Goal: Task Accomplishment & Management: Complete application form

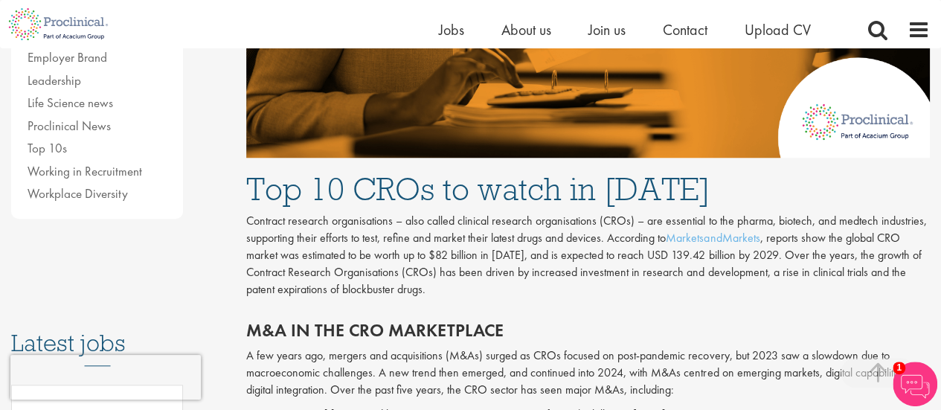
scroll to position [595, 0]
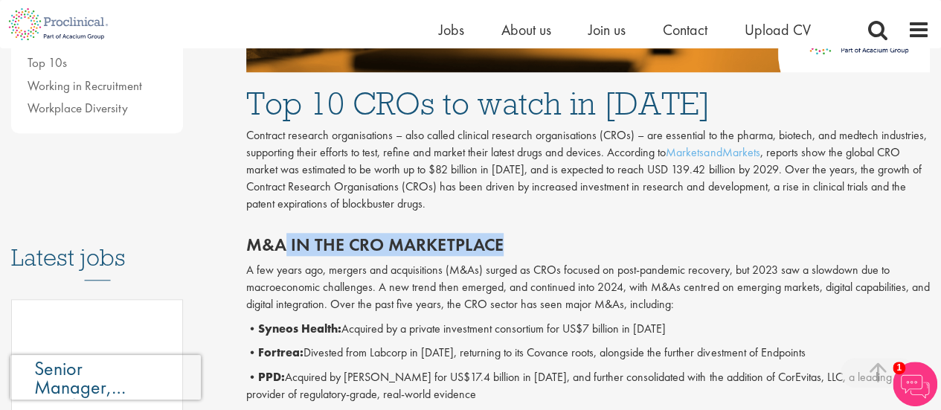
drag, startPoint x: 281, startPoint y: 249, endPoint x: 590, endPoint y: 245, distance: 308.6
click at [590, 245] on h2 "M&A in the CRO marketplace" at bounding box center [587, 244] width 683 height 19
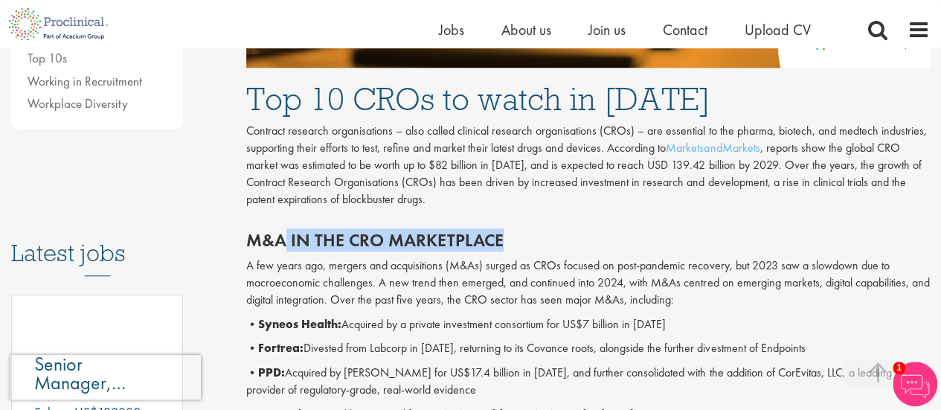
scroll to position [669, 0]
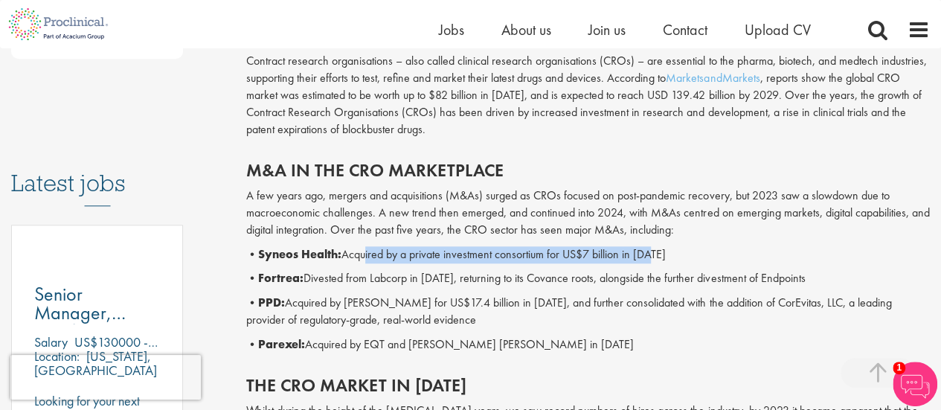
drag, startPoint x: 371, startPoint y: 253, endPoint x: 656, endPoint y: 251, distance: 284.8
click at [656, 251] on p "• Syneos Health: Acquired by a private investment consortium for US$7 billion i…" at bounding box center [587, 254] width 683 height 17
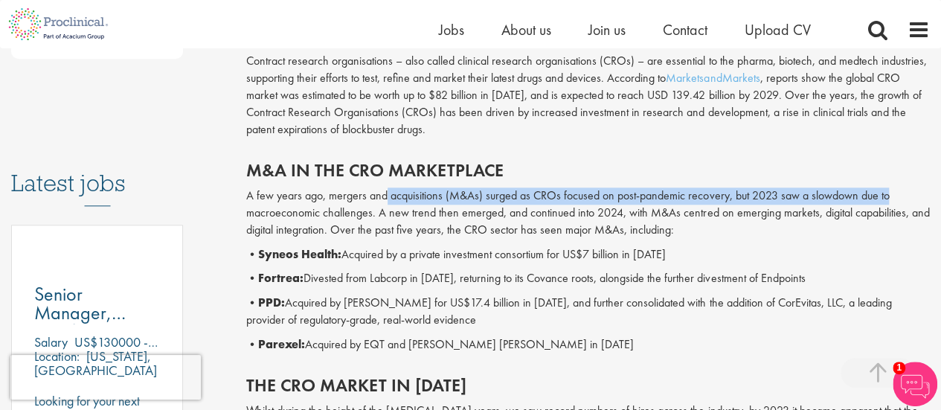
drag, startPoint x: 384, startPoint y: 197, endPoint x: 909, endPoint y: 200, distance: 524.3
click at [909, 200] on p "A few years ago, mergers and acquisitions (M&As) surged as CROs focused on post…" at bounding box center [587, 212] width 683 height 51
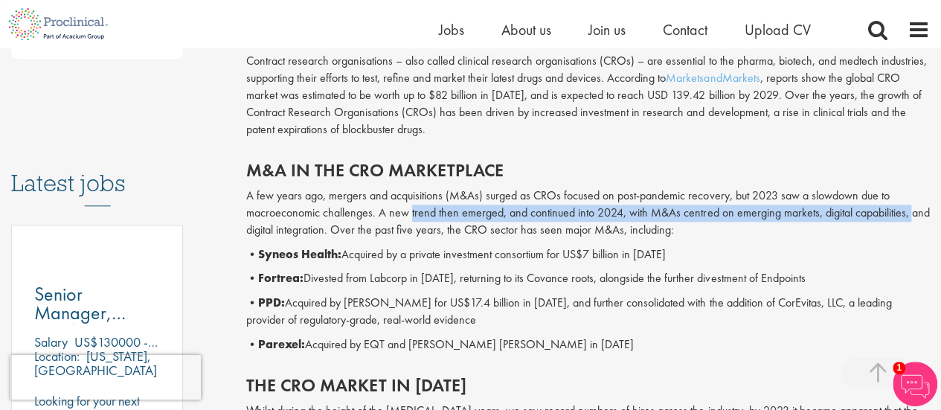
drag, startPoint x: 410, startPoint y: 207, endPoint x: 909, endPoint y: 218, distance: 499.1
click at [909, 218] on p "A few years ago, mergers and acquisitions (M&As) surged as CROs focused on post…" at bounding box center [587, 212] width 683 height 51
drag, startPoint x: 351, startPoint y: 260, endPoint x: 753, endPoint y: 255, distance: 401.6
click at [753, 255] on p "• Syneos Health: Acquired by a private investment consortium for US$7 billion i…" at bounding box center [587, 254] width 683 height 17
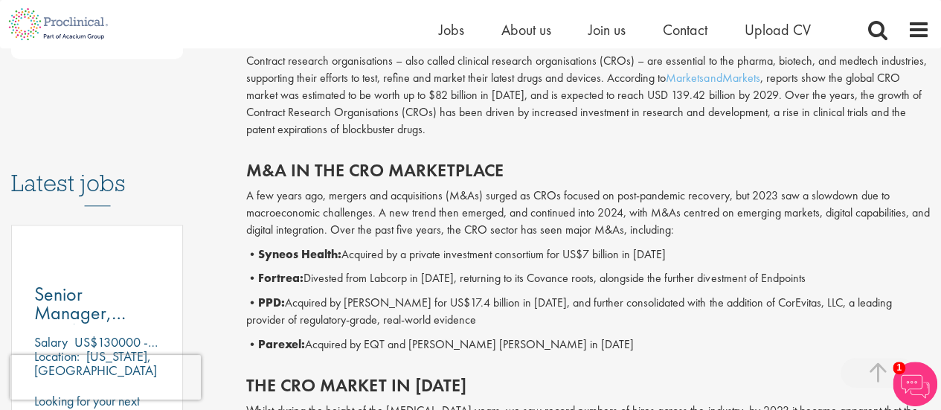
click at [420, 278] on p "• Fortrea: Divested from Labcorp in 2023, returning to its Covance roots, along…" at bounding box center [587, 278] width 683 height 17
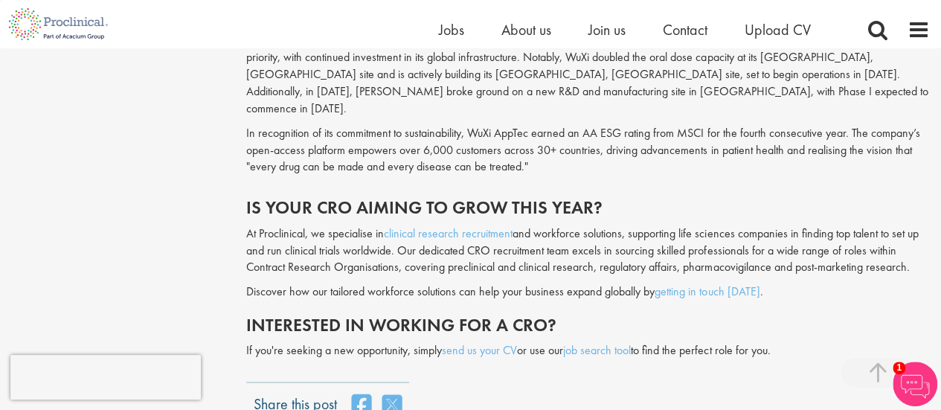
scroll to position [3941, 0]
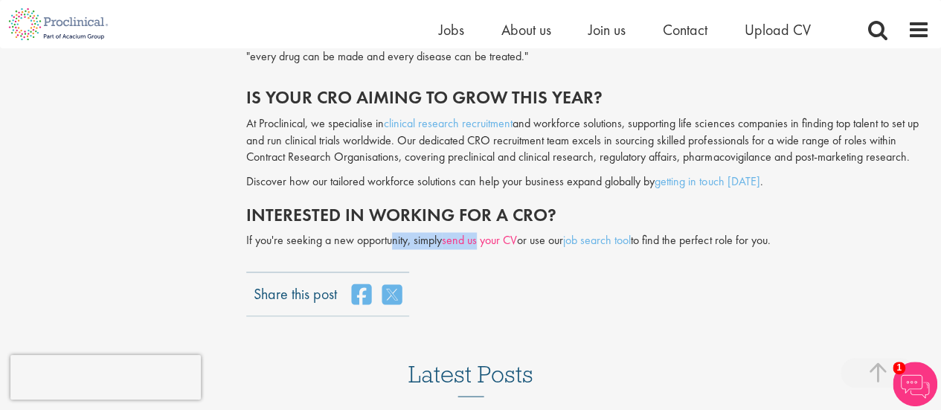
drag, startPoint x: 390, startPoint y: 127, endPoint x: 480, endPoint y: 128, distance: 90.0
click at [480, 232] on p "If you're seeking a new opportunity, simply send us your CV or use our job sear…" at bounding box center [587, 240] width 683 height 17
click at [495, 271] on div "Share this post" at bounding box center [587, 293] width 683 height 45
click at [493, 232] on link "send us your CV" at bounding box center [479, 240] width 75 height 16
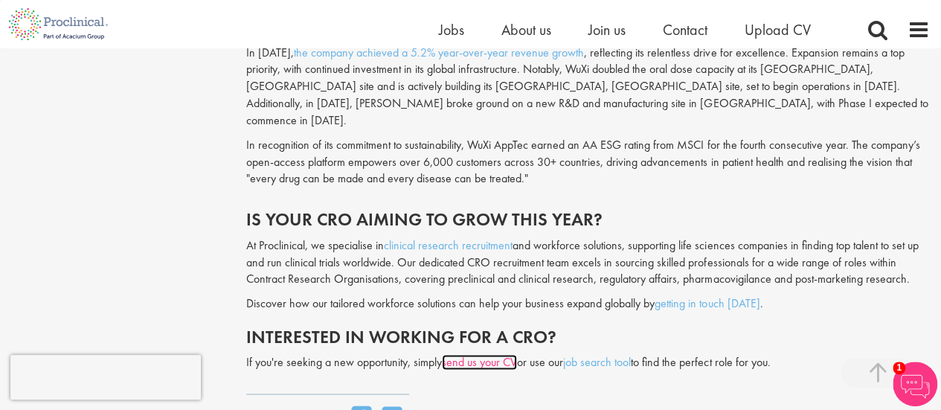
scroll to position [3793, 0]
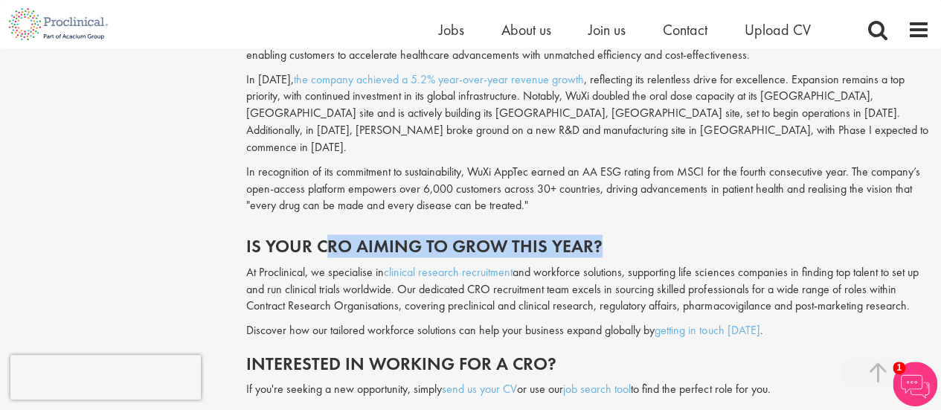
drag, startPoint x: 327, startPoint y: 121, endPoint x: 672, endPoint y: 135, distance: 345.3
click at [672, 236] on h2 "Is your CRO aiming to grow this year?" at bounding box center [587, 245] width 683 height 19
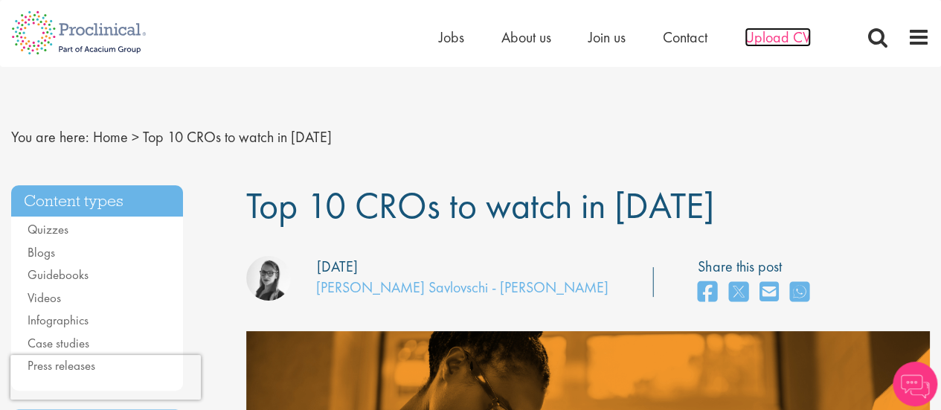
click at [791, 39] on span "Upload CV" at bounding box center [777, 37] width 66 height 19
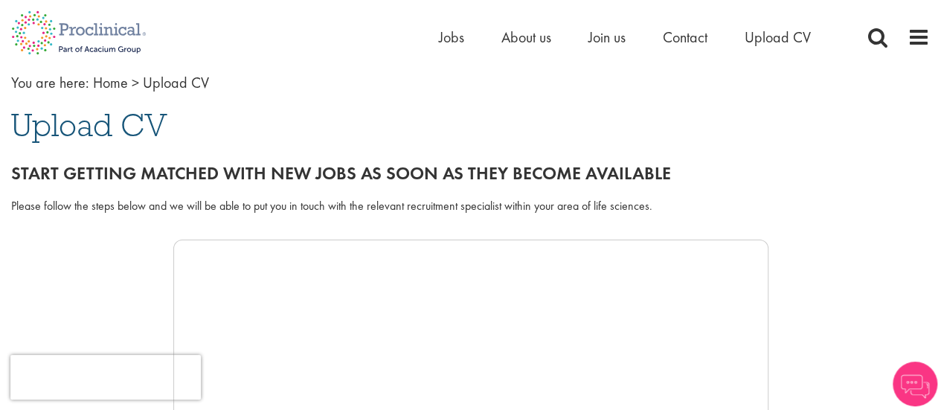
scroll to position [149, 0]
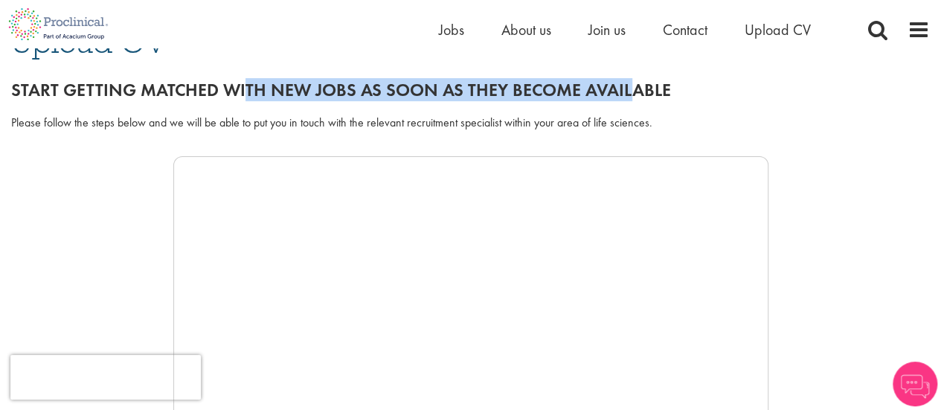
drag, startPoint x: 242, startPoint y: 91, endPoint x: 609, endPoint y: 93, distance: 366.6
click at [629, 89] on h2 "Start getting matched with new jobs as soon as they become available" at bounding box center [470, 89] width 918 height 19
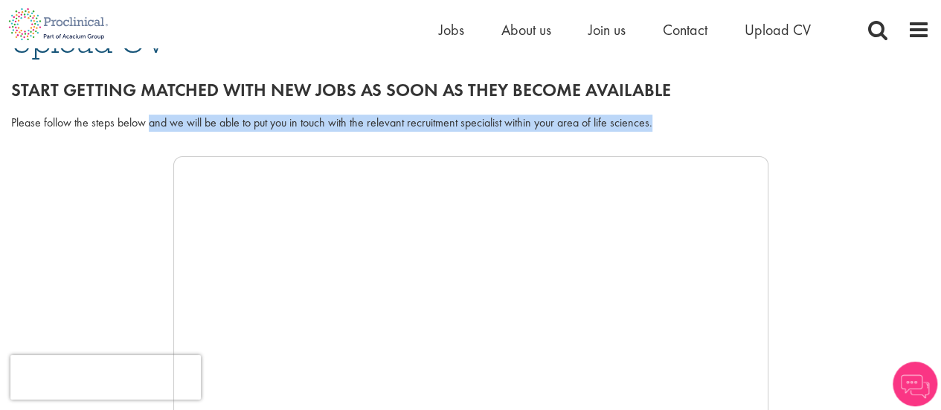
drag, startPoint x: 149, startPoint y: 121, endPoint x: 715, endPoint y: 115, distance: 566.0
click at [715, 115] on div "Please follow the steps below and we will be able to put you in touch with the …" at bounding box center [470, 123] width 918 height 17
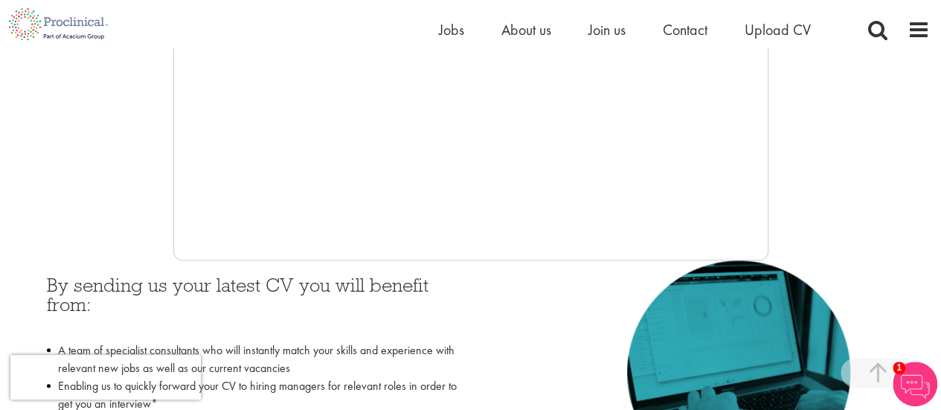
scroll to position [595, 0]
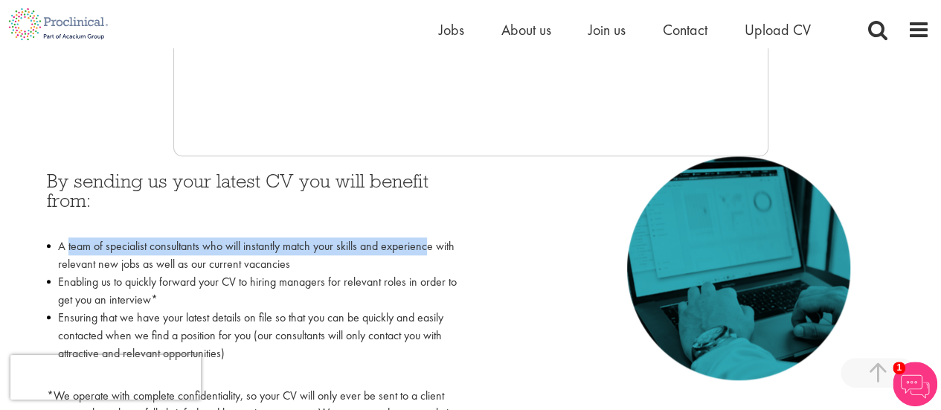
drag, startPoint x: 68, startPoint y: 252, endPoint x: 427, endPoint y: 245, distance: 358.5
click at [428, 243] on li "A team of specialist consultants who will instantly match your skills and exper…" at bounding box center [253, 255] width 413 height 36
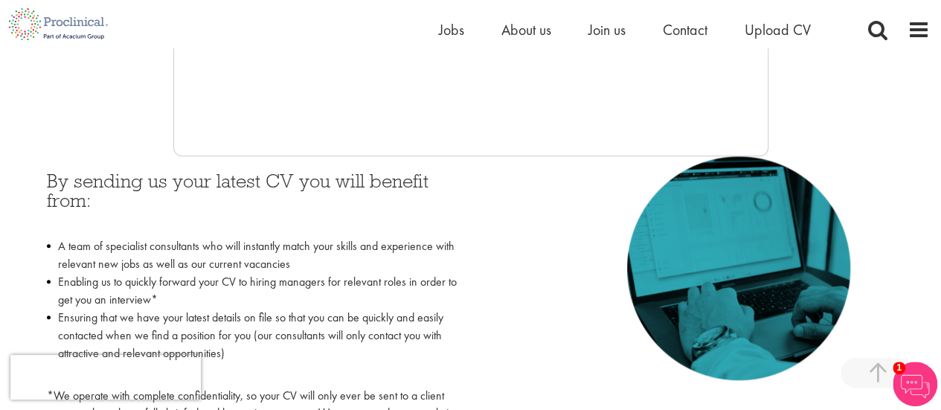
click at [376, 260] on li "A team of specialist consultants who will instantly match your skills and exper…" at bounding box center [253, 255] width 413 height 36
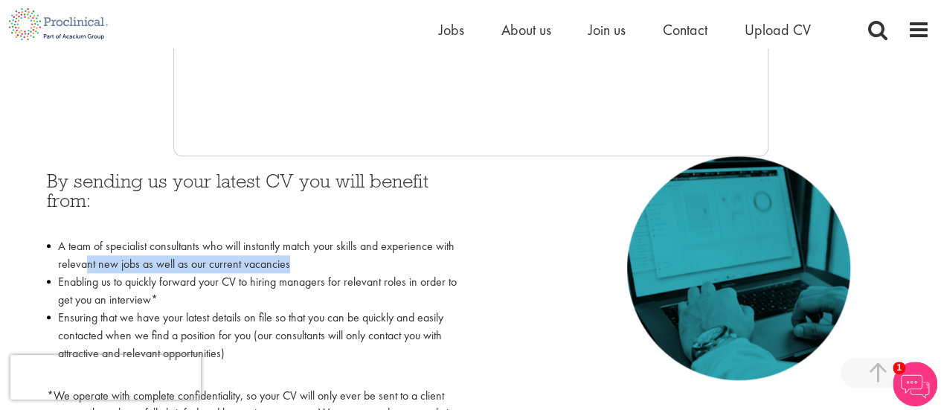
drag, startPoint x: 85, startPoint y: 266, endPoint x: 332, endPoint y: 262, distance: 246.9
click at [332, 262] on li "A team of specialist consultants who will instantly match your skills and exper…" at bounding box center [253, 255] width 413 height 36
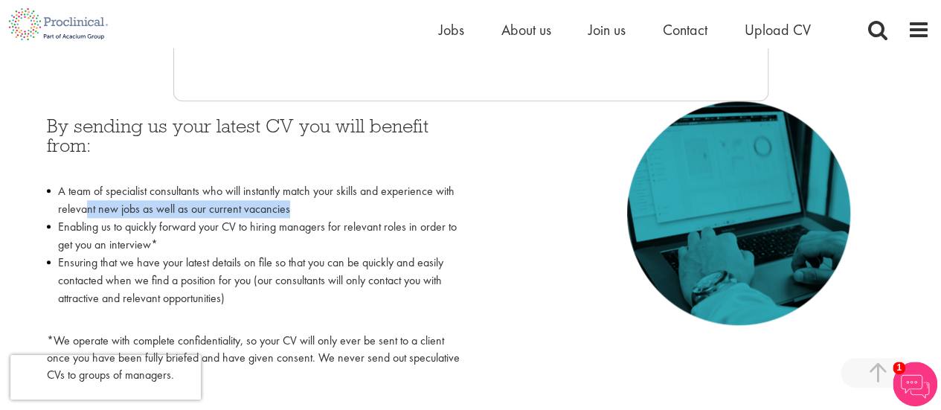
scroll to position [669, 0]
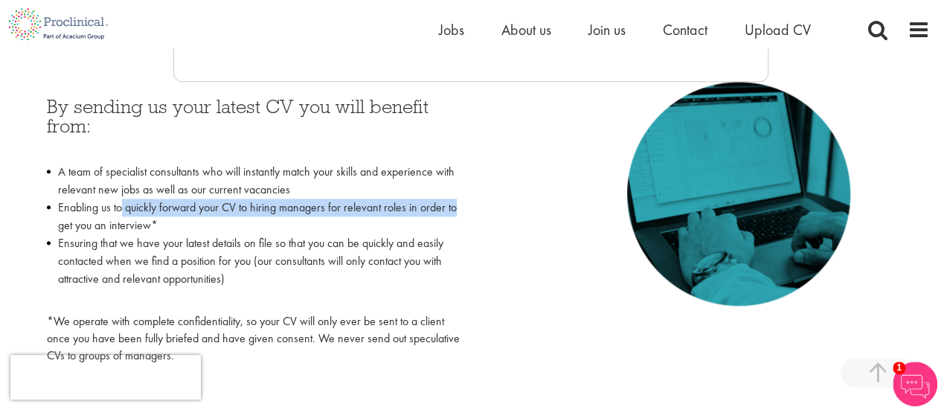
drag, startPoint x: 123, startPoint y: 209, endPoint x: 467, endPoint y: 215, distance: 344.4
click at [467, 215] on div "By sending us your latest CV you will benefit from: A team of specialist consul…" at bounding box center [253, 227] width 435 height 290
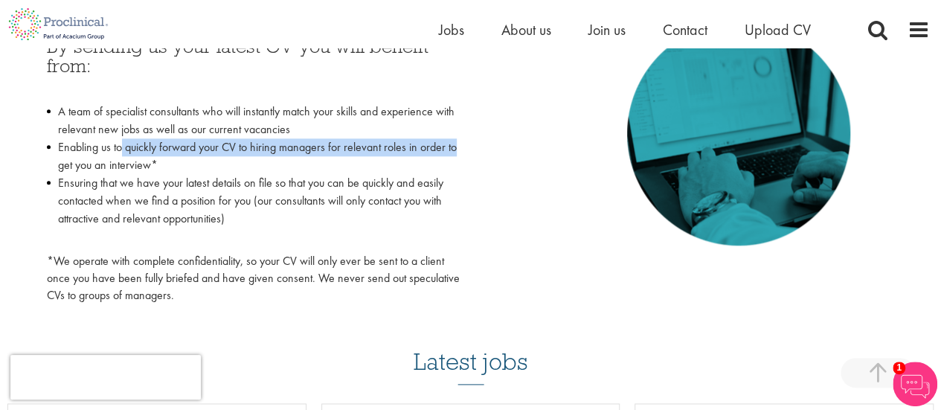
scroll to position [744, 0]
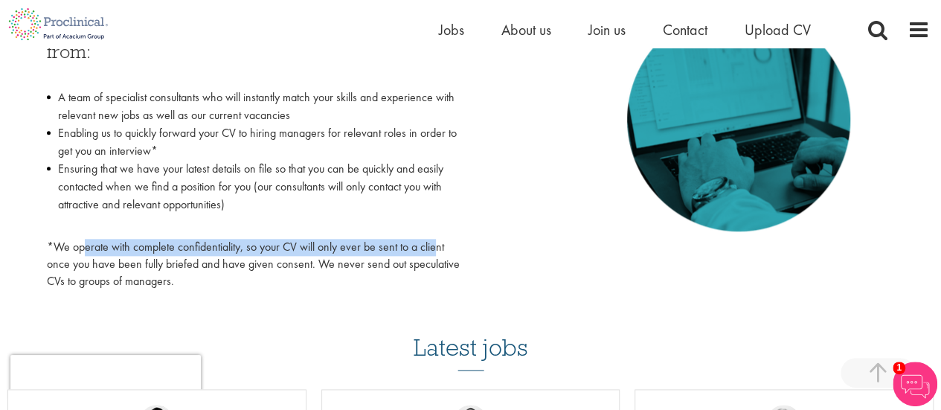
drag, startPoint x: 87, startPoint y: 249, endPoint x: 440, endPoint y: 243, distance: 352.5
click at [440, 243] on p "*We operate with complete confidentiality, so your CV will only ever be sent to…" at bounding box center [253, 264] width 413 height 51
click at [311, 251] on p "*We operate with complete confidentiality, so your CV will only ever be sent to…" at bounding box center [253, 264] width 413 height 51
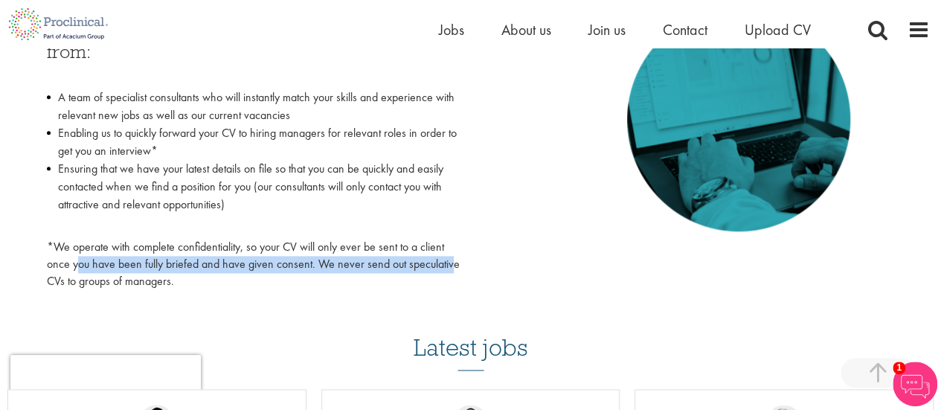
drag, startPoint x: 74, startPoint y: 267, endPoint x: 425, endPoint y: 260, distance: 350.3
click at [450, 256] on p "*We operate with complete confidentiality, so your CV will only ever be sent to…" at bounding box center [253, 264] width 413 height 51
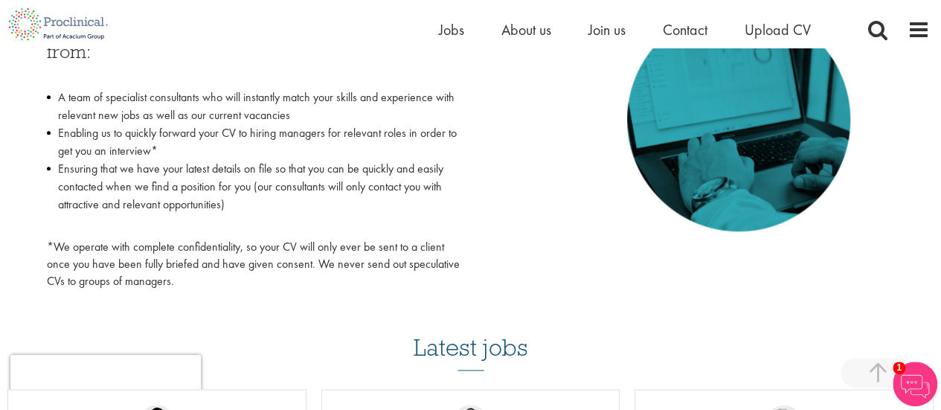
click at [220, 282] on p "*We operate with complete confidentiality, so your CV will only ever be sent to…" at bounding box center [253, 264] width 413 height 51
drag, startPoint x: 181, startPoint y: 172, endPoint x: 308, endPoint y: 173, distance: 126.4
click at [308, 173] on li "Ensuring that we have your latest details on file so that you can be quickly an…" at bounding box center [253, 195] width 413 height 71
click at [281, 189] on li "Ensuring that we have your latest details on file so that you can be quickly an…" at bounding box center [253, 195] width 413 height 71
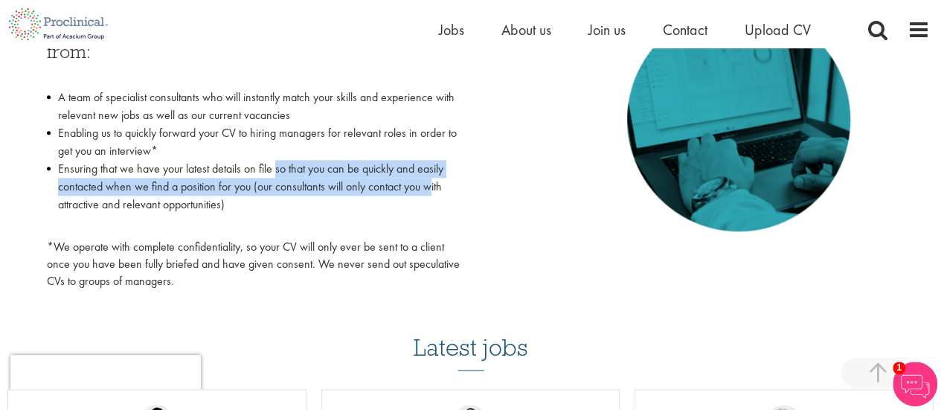
drag, startPoint x: 274, startPoint y: 170, endPoint x: 434, endPoint y: 181, distance: 161.1
click at [434, 181] on li "Ensuring that we have your latest details on file so that you can be quickly an…" at bounding box center [253, 195] width 413 height 71
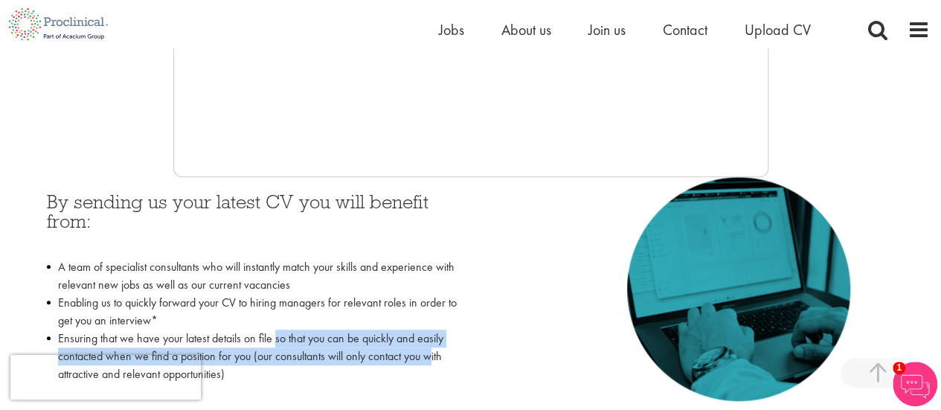
scroll to position [669, 0]
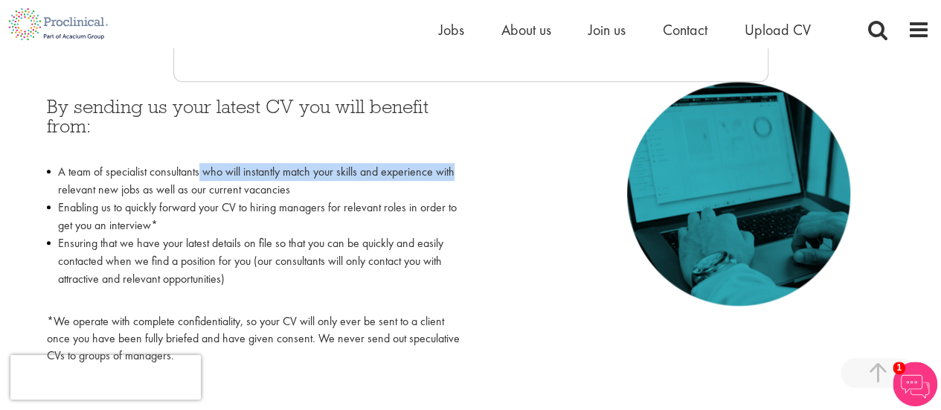
drag, startPoint x: 199, startPoint y: 167, endPoint x: 455, endPoint y: 170, distance: 255.8
click at [455, 170] on li "A team of specialist consultants who will instantly match your skills and exper…" at bounding box center [253, 181] width 413 height 36
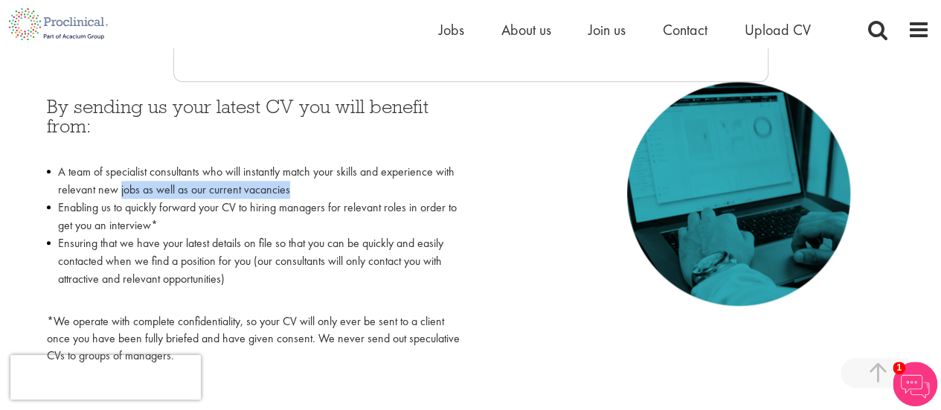
drag, startPoint x: 117, startPoint y: 191, endPoint x: 318, endPoint y: 191, distance: 200.8
click at [318, 191] on li "A team of specialist consultants who will instantly match your skills and exper…" at bounding box center [253, 181] width 413 height 36
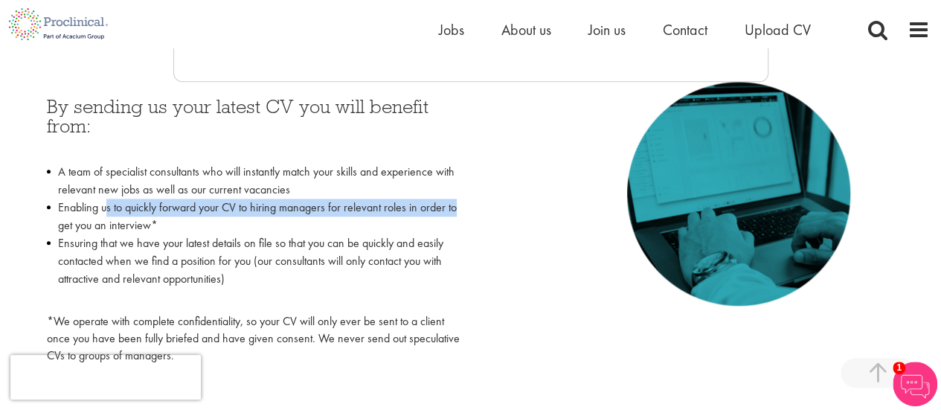
drag, startPoint x: 108, startPoint y: 207, endPoint x: 500, endPoint y: 212, distance: 391.9
click at [500, 212] on div "By sending us your latest CV you will benefit from: A team of specialist consul…" at bounding box center [471, 227] width 870 height 290
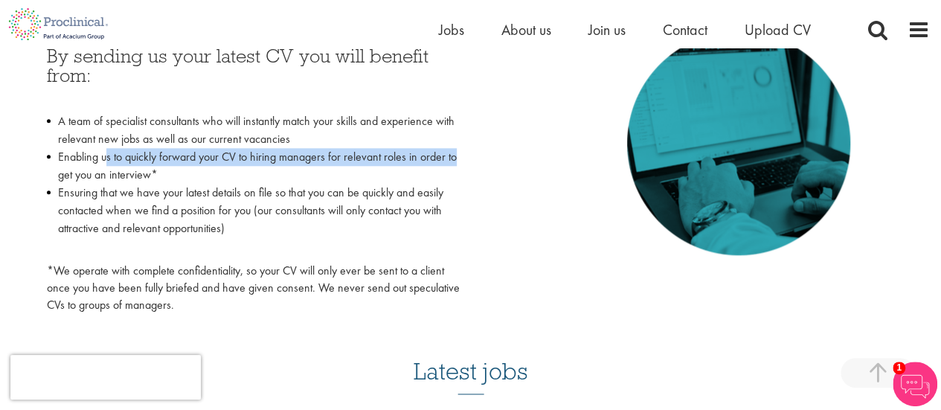
scroll to position [744, 0]
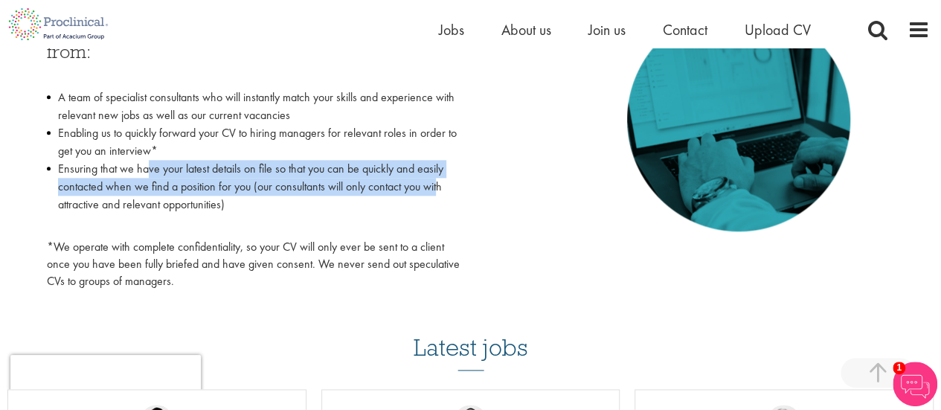
drag, startPoint x: 144, startPoint y: 164, endPoint x: 437, endPoint y: 181, distance: 293.5
click at [437, 181] on li "Ensuring that we have your latest details on file so that you can be quickly an…" at bounding box center [253, 195] width 413 height 71
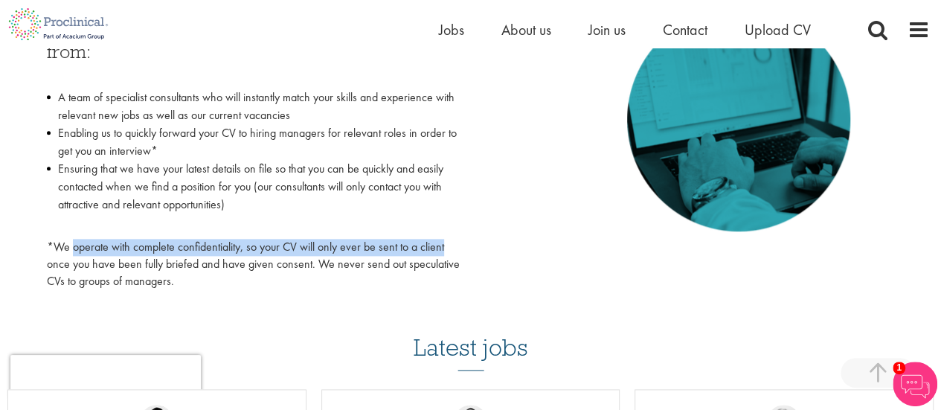
drag, startPoint x: 71, startPoint y: 242, endPoint x: 454, endPoint y: 248, distance: 382.3
click at [454, 248] on p "*We operate with complete confidentiality, so your CV will only ever be sent to…" at bounding box center [253, 264] width 413 height 51
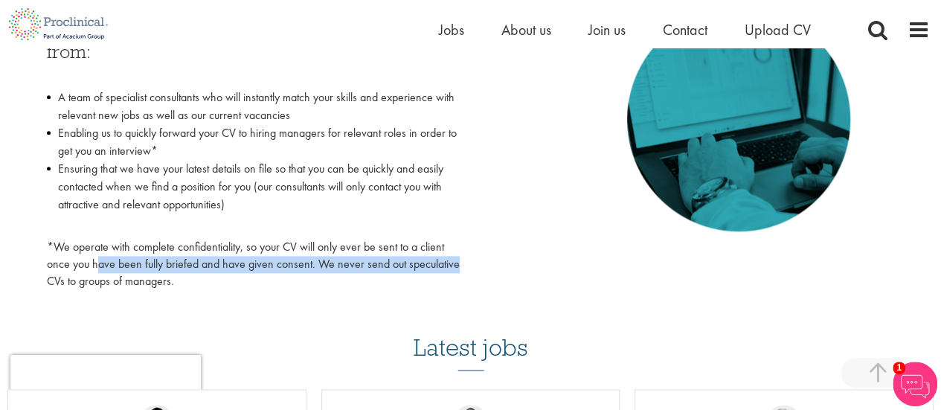
drag, startPoint x: 100, startPoint y: 268, endPoint x: 471, endPoint y: 263, distance: 371.9
click at [471, 263] on div "By sending us your latest CV you will benefit from: A team of specialist consul…" at bounding box center [471, 152] width 870 height 290
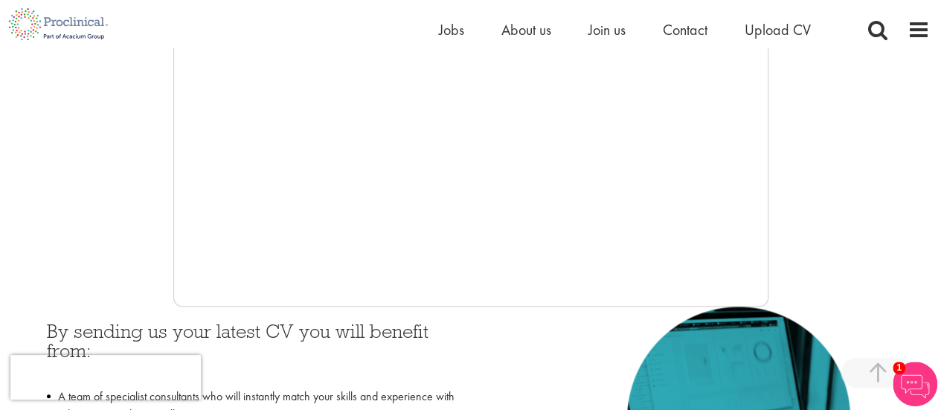
scroll to position [446, 0]
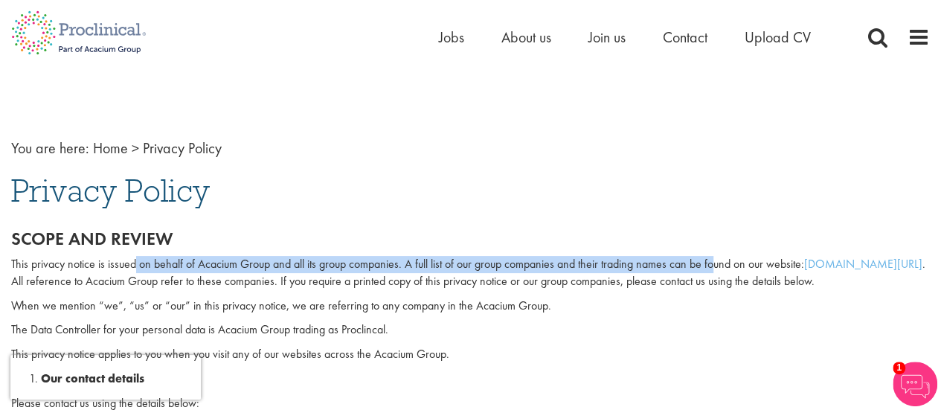
drag, startPoint x: 136, startPoint y: 258, endPoint x: 714, endPoint y: 258, distance: 577.8
click at [714, 258] on p "This privacy notice is issued on behalf of Acacium Group and all its group comp…" at bounding box center [470, 273] width 918 height 34
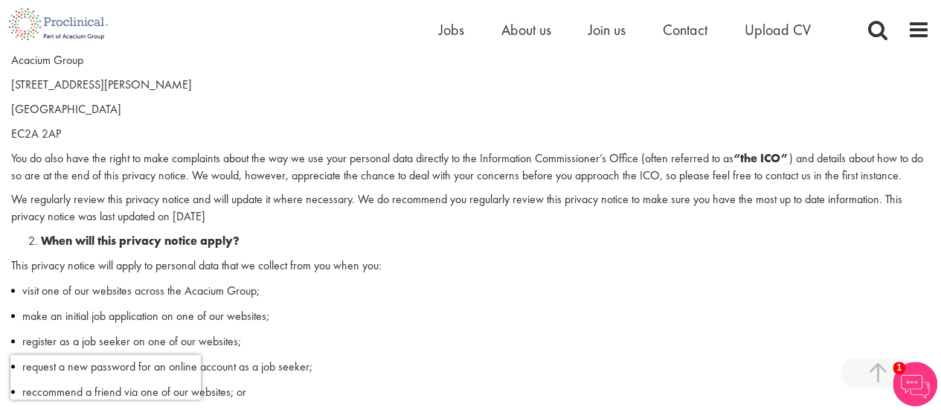
scroll to position [446, 0]
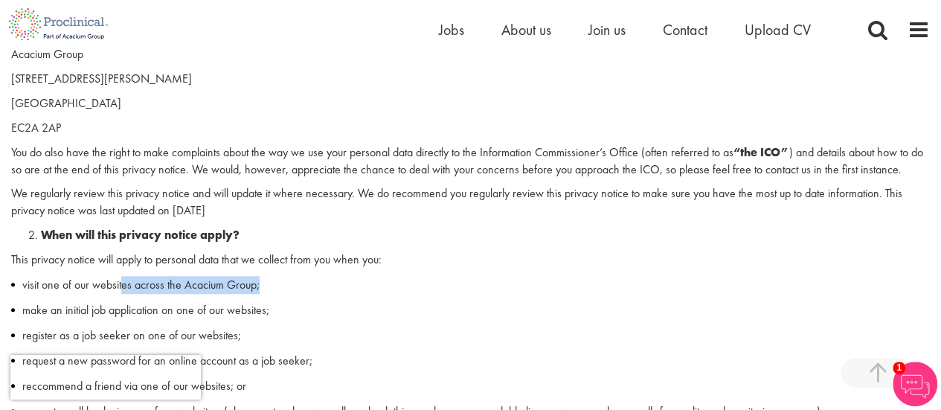
drag, startPoint x: 121, startPoint y: 282, endPoint x: 318, endPoint y: 282, distance: 196.3
click at [318, 282] on li "visit one of our websites across the Acacium Group;" at bounding box center [470, 285] width 918 height 18
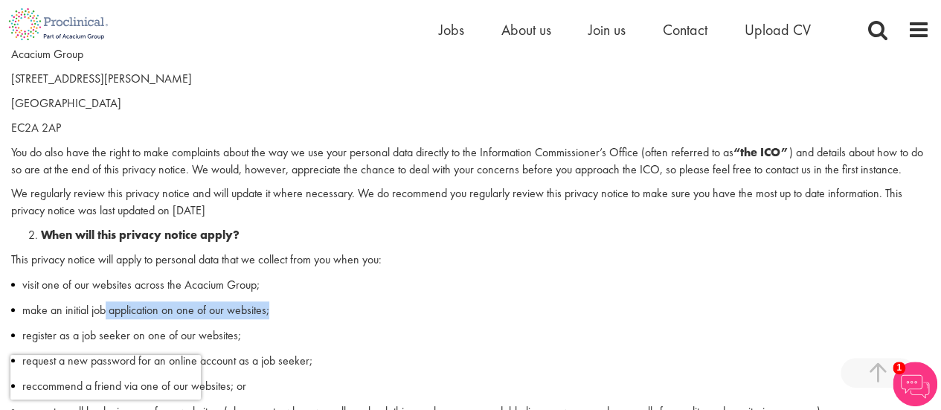
drag, startPoint x: 106, startPoint y: 313, endPoint x: 376, endPoint y: 315, distance: 270.0
click at [376, 315] on li "make an initial job application on one of our websites;" at bounding box center [470, 310] width 918 height 18
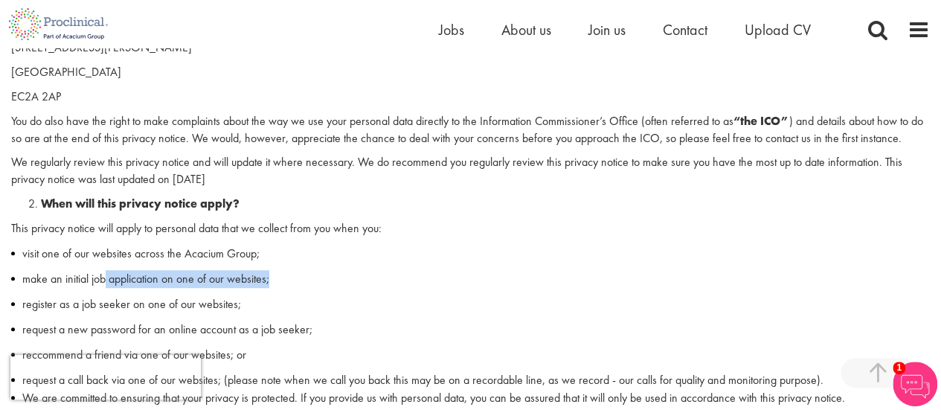
scroll to position [521, 0]
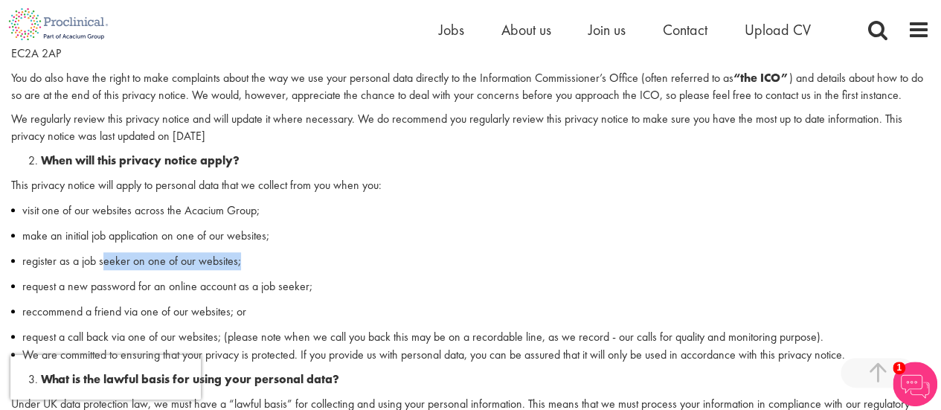
drag, startPoint x: 103, startPoint y: 260, endPoint x: 290, endPoint y: 259, distance: 187.4
click at [290, 259] on li "register as a job seeker on one of our websites;" at bounding box center [470, 261] width 918 height 18
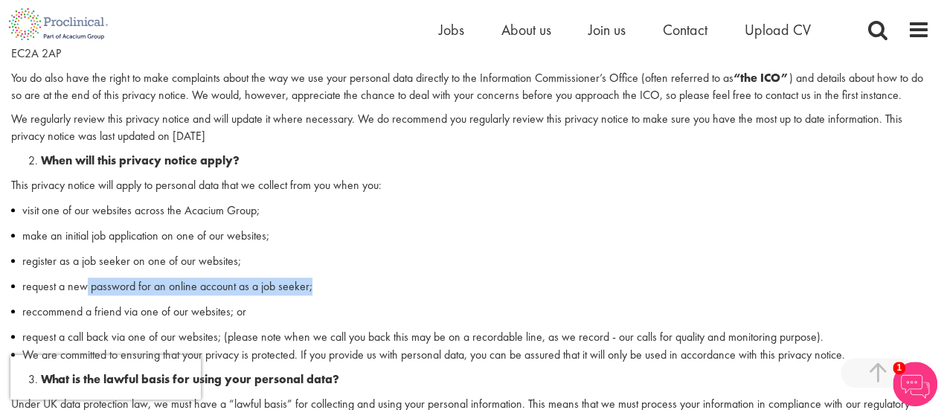
drag, startPoint x: 119, startPoint y: 294, endPoint x: 319, endPoint y: 294, distance: 200.0
click at [318, 294] on li "request a new password for an online account as a job seeker;" at bounding box center [470, 286] width 918 height 18
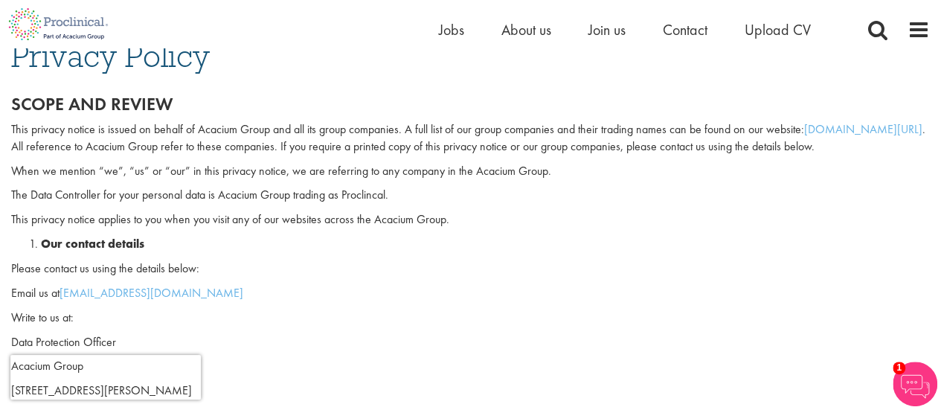
scroll to position [149, 0]
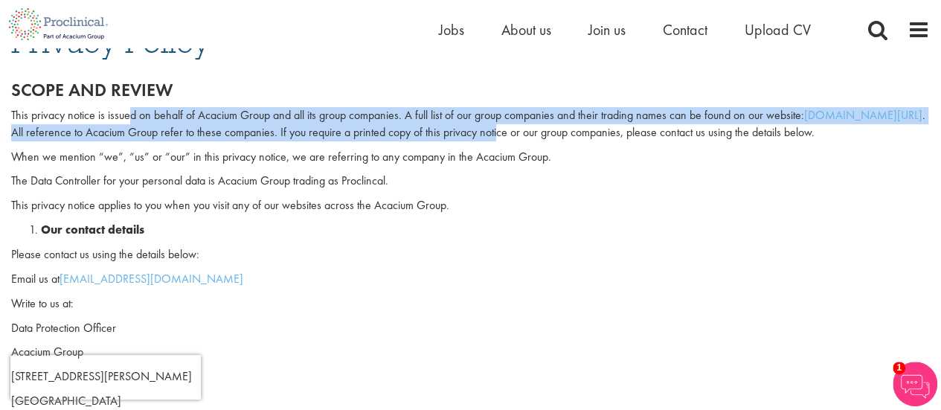
drag, startPoint x: 130, startPoint y: 120, endPoint x: 540, endPoint y: 132, distance: 409.9
click at [540, 132] on p "This privacy notice is issued on behalf of Acacium Group and all its group comp…" at bounding box center [470, 124] width 918 height 34
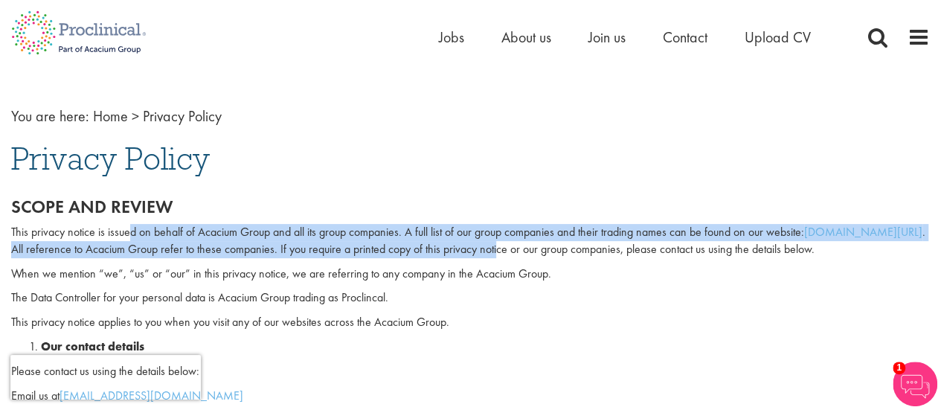
scroll to position [0, 0]
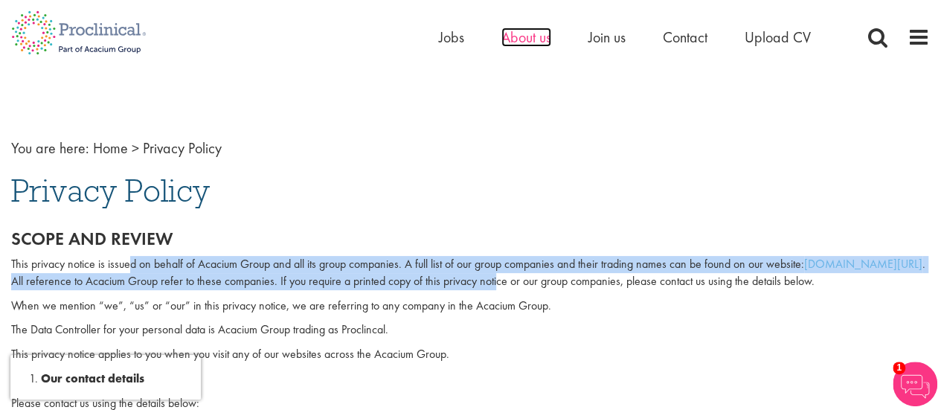
click at [527, 44] on span "About us" at bounding box center [526, 37] width 50 height 19
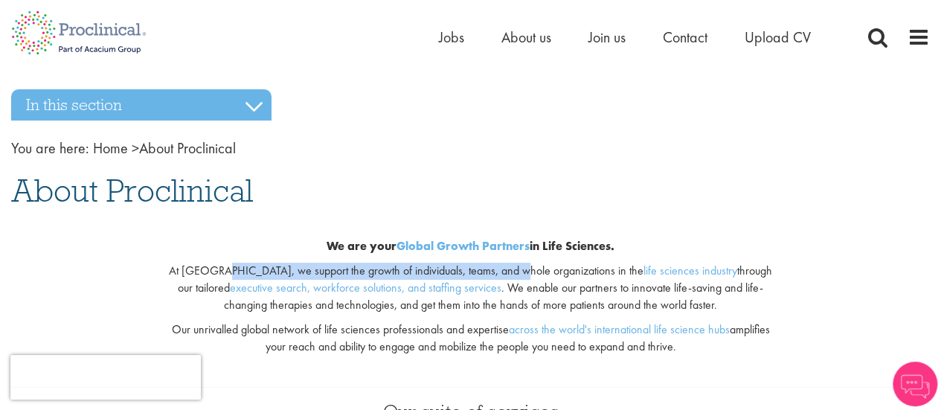
drag, startPoint x: 210, startPoint y: 269, endPoint x: 495, endPoint y: 263, distance: 285.6
click at [495, 263] on p "At Proclinical, we support the growth of individuals, teams, and whole organiza…" at bounding box center [470, 288] width 605 height 51
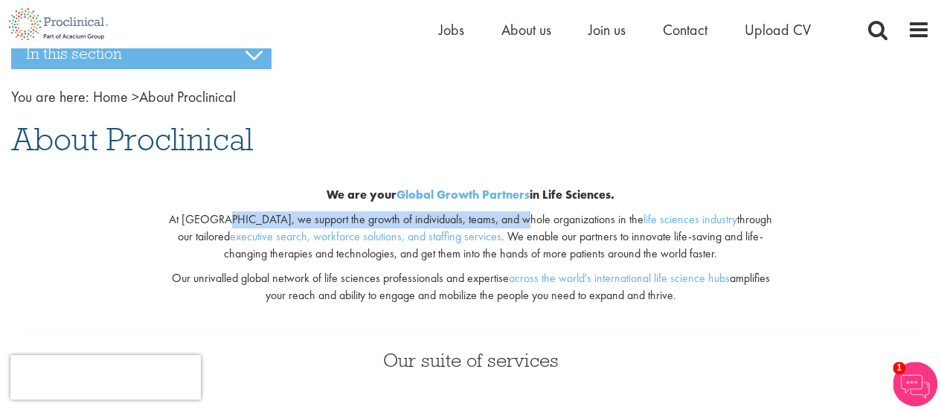
scroll to position [74, 0]
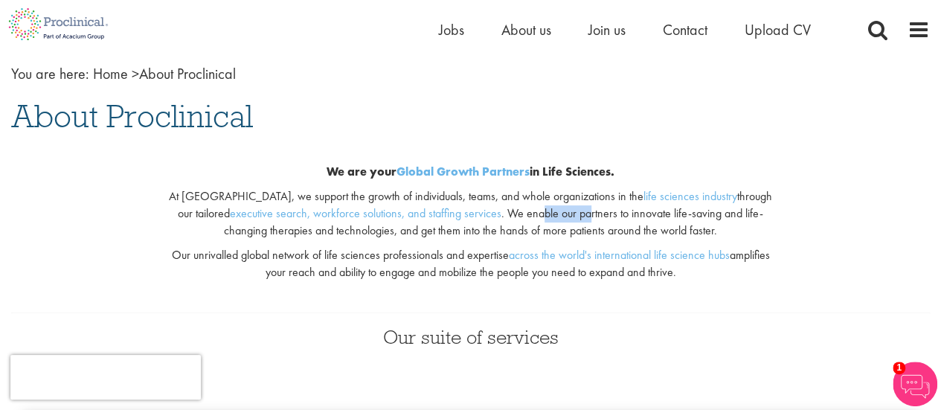
drag, startPoint x: 495, startPoint y: 212, endPoint x: 546, endPoint y: 213, distance: 50.6
click at [546, 213] on p "At Proclinical, we support the growth of individuals, teams, and whole organiza…" at bounding box center [470, 213] width 605 height 51
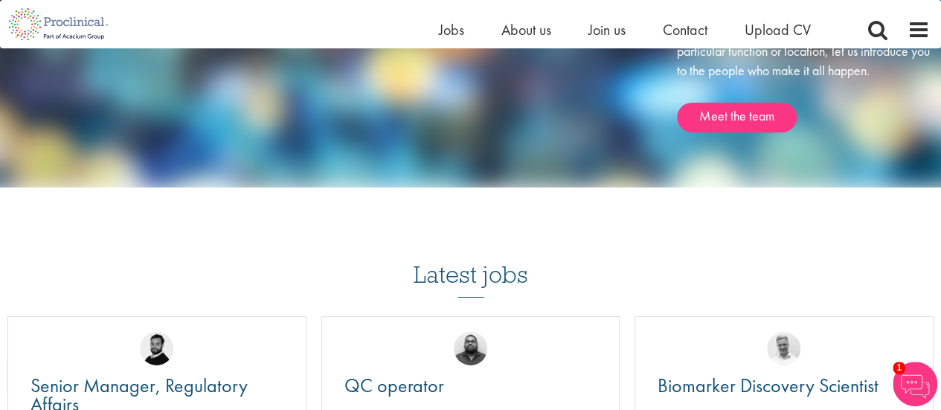
scroll to position [2752, 0]
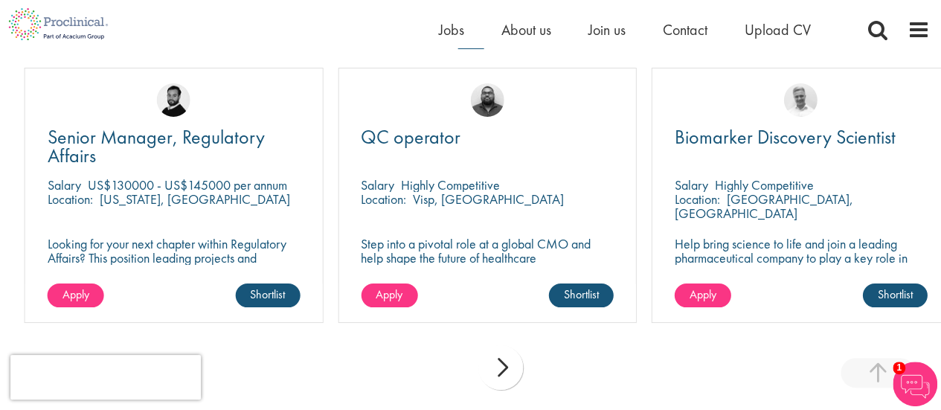
drag, startPoint x: 385, startPoint y: 177, endPoint x: 469, endPoint y: 176, distance: 84.0
click at [469, 176] on p "Highly Competitive" at bounding box center [450, 184] width 99 height 17
